Goal: Check status

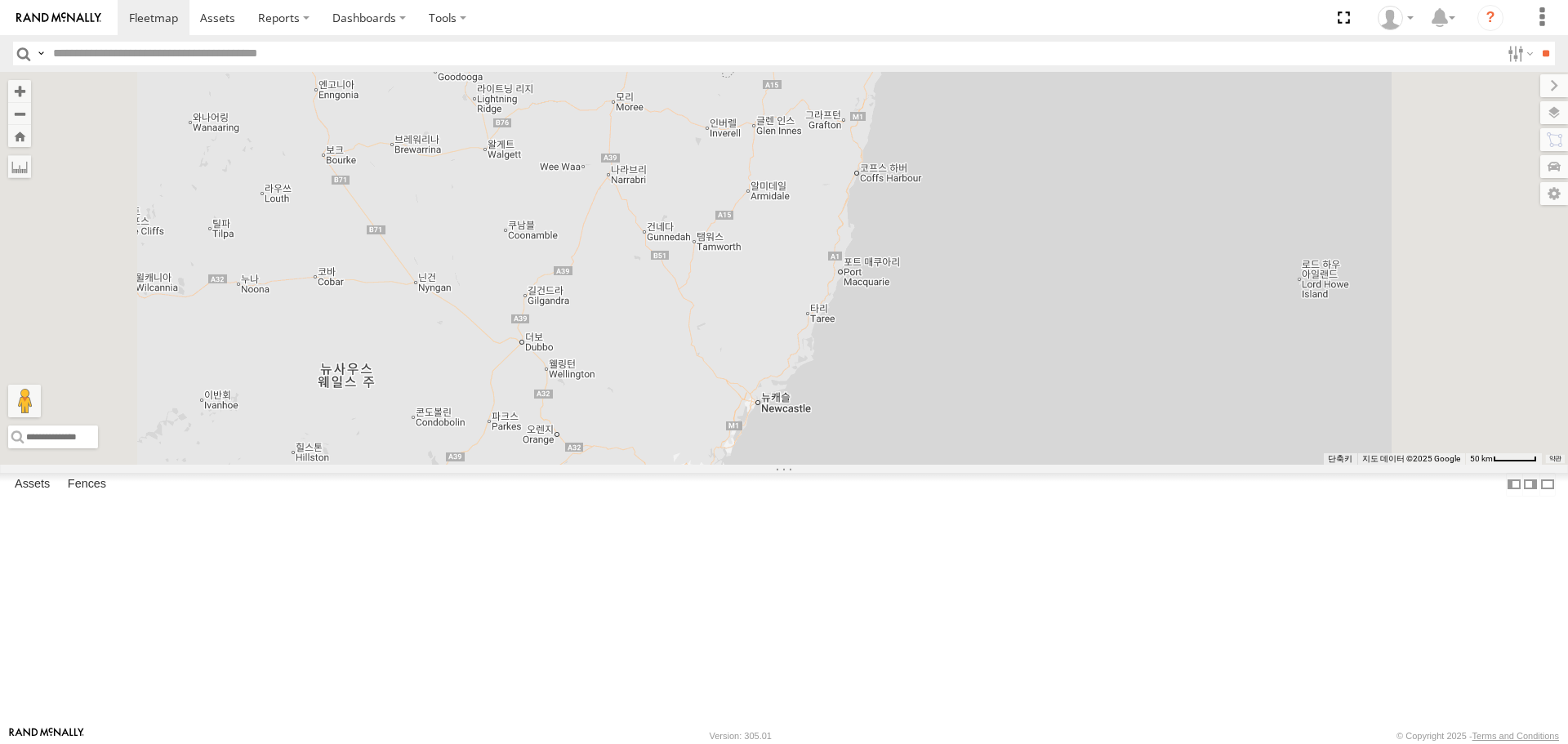
click at [0, 0] on link at bounding box center [0, 0] width 0 height 0
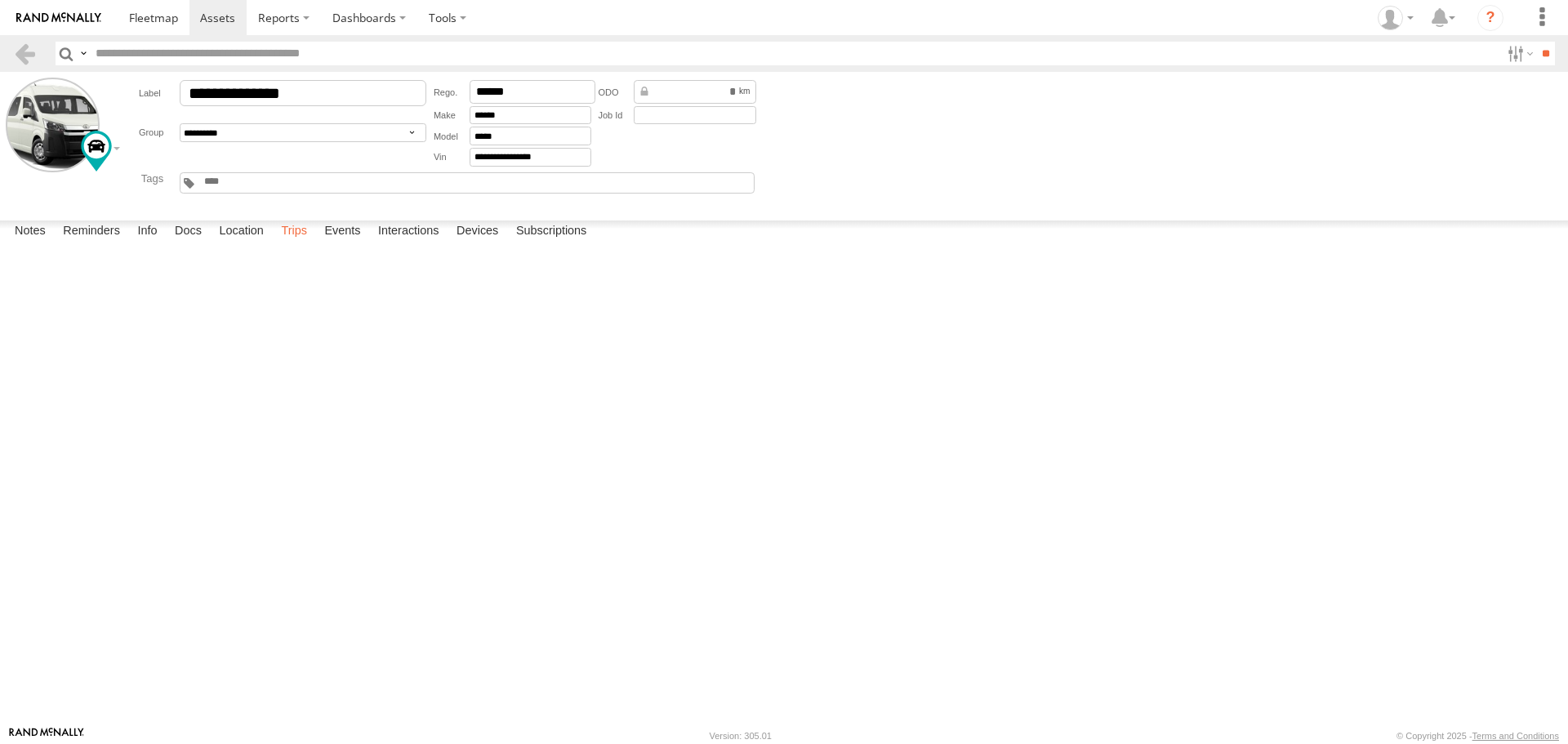
click at [289, 244] on label "Trips" at bounding box center [293, 231] width 42 height 22
click at [0, 0] on link at bounding box center [0, 0] width 0 height 0
